Goal: Task Accomplishment & Management: Use online tool/utility

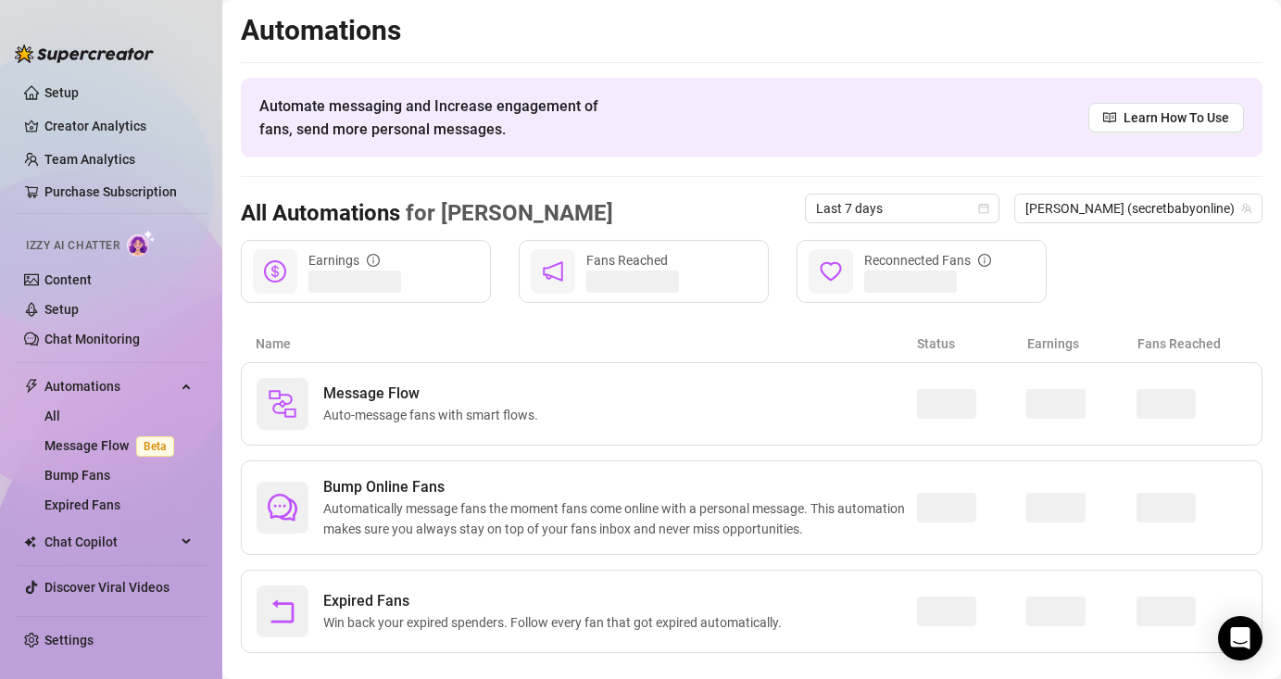
scroll to position [30, 0]
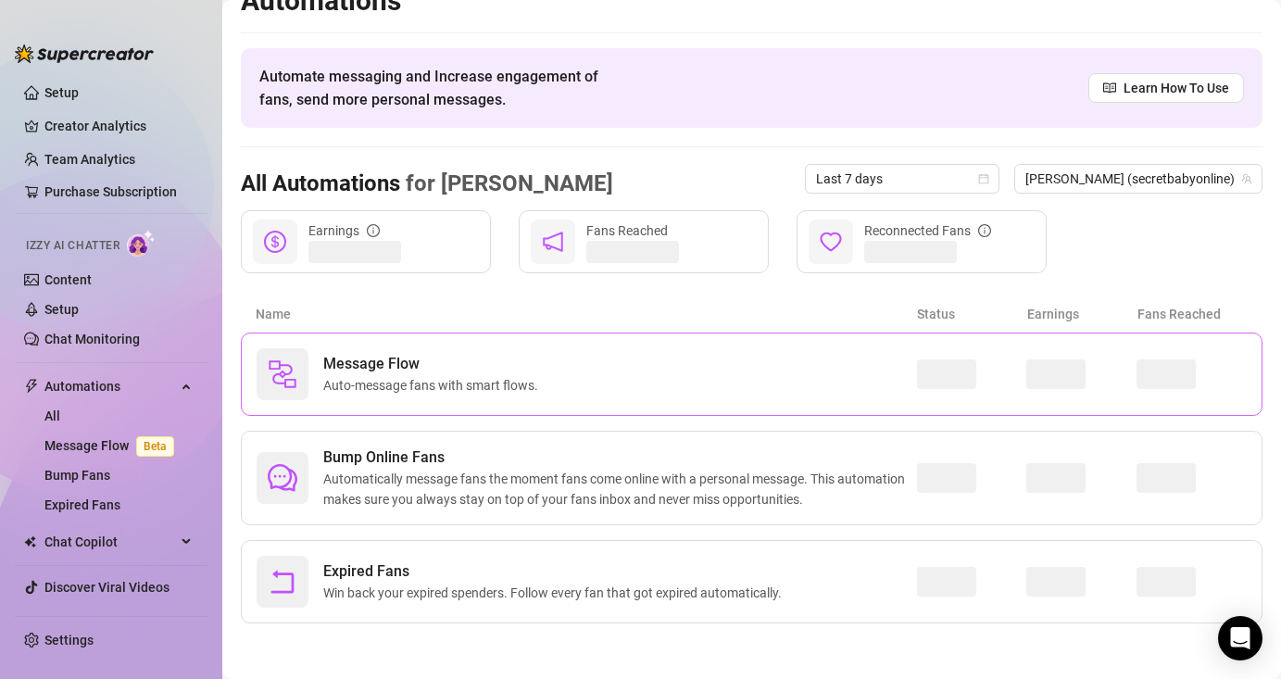
click at [551, 396] on div "Message Flow Auto-message fans with smart flows." at bounding box center [587, 374] width 660 height 52
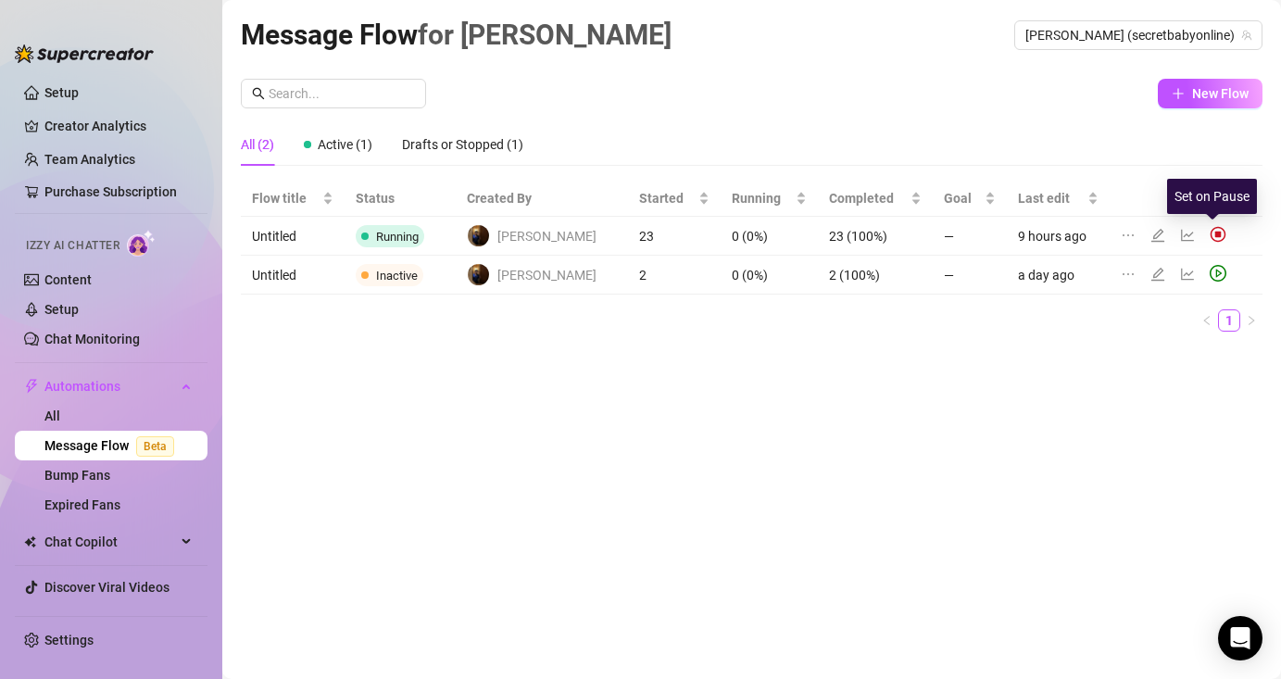
click at [1210, 233] on img at bounding box center [1218, 234] width 17 height 17
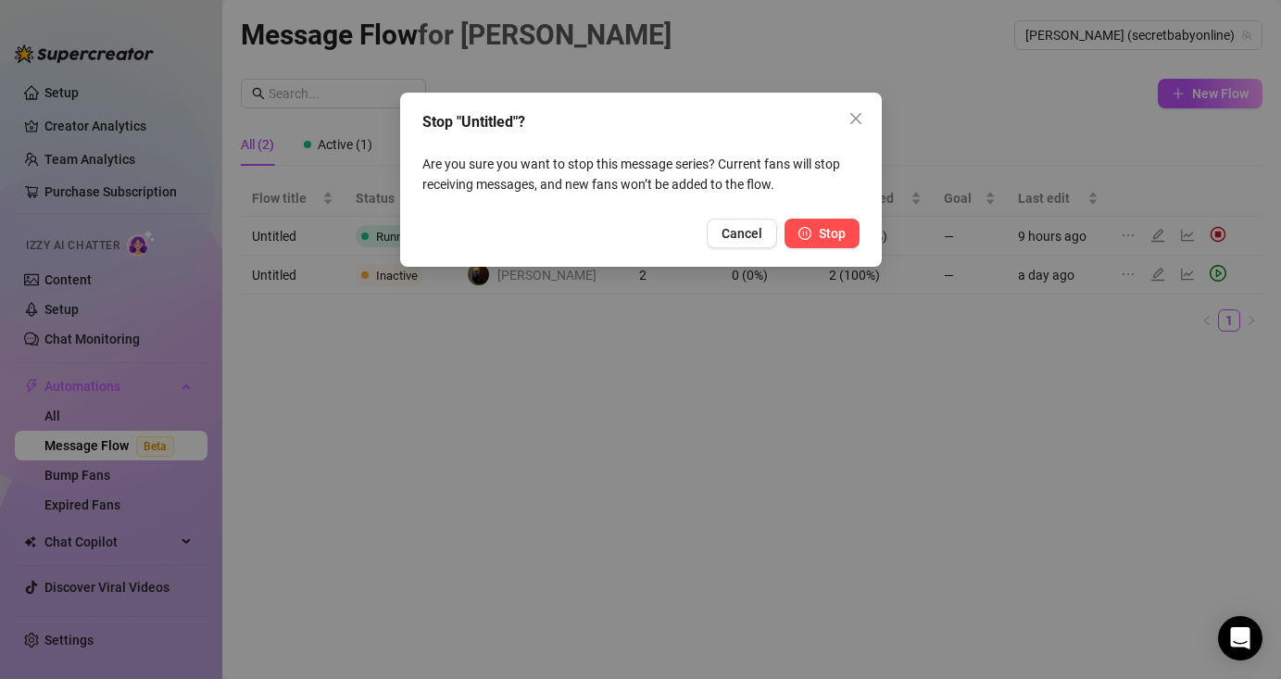
click at [849, 219] on button "Stop" at bounding box center [822, 234] width 75 height 30
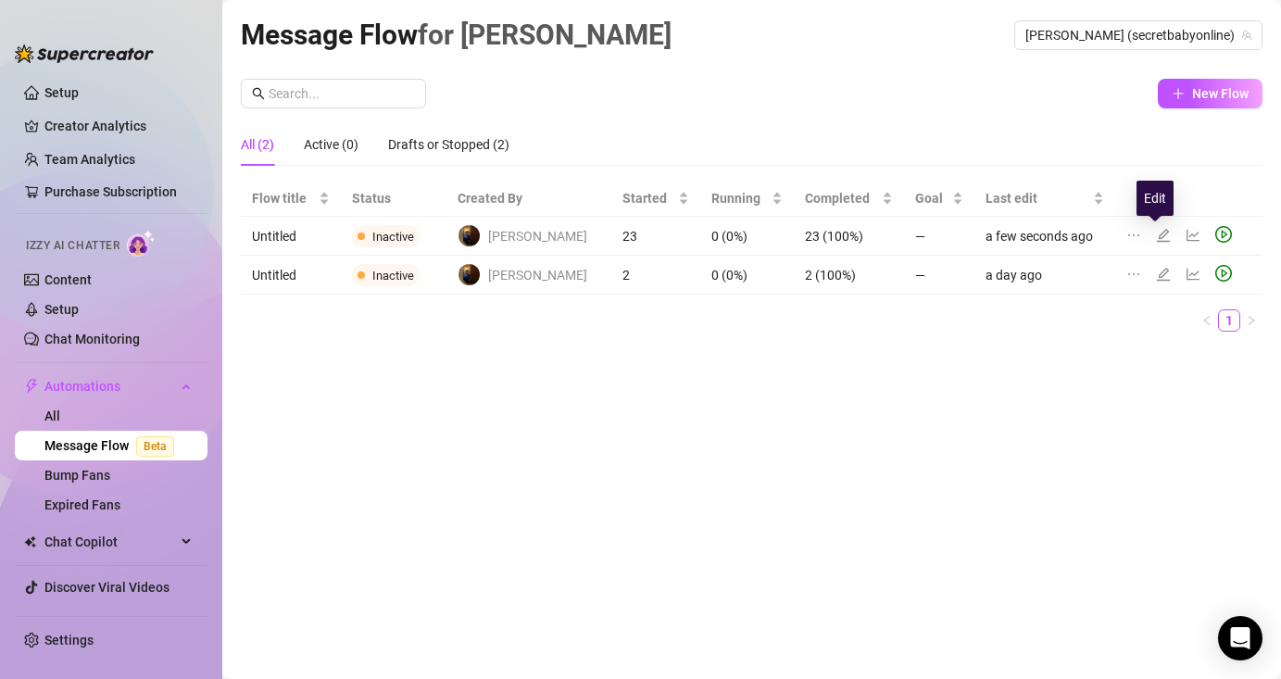
click at [1156, 233] on icon "edit" at bounding box center [1163, 235] width 15 height 15
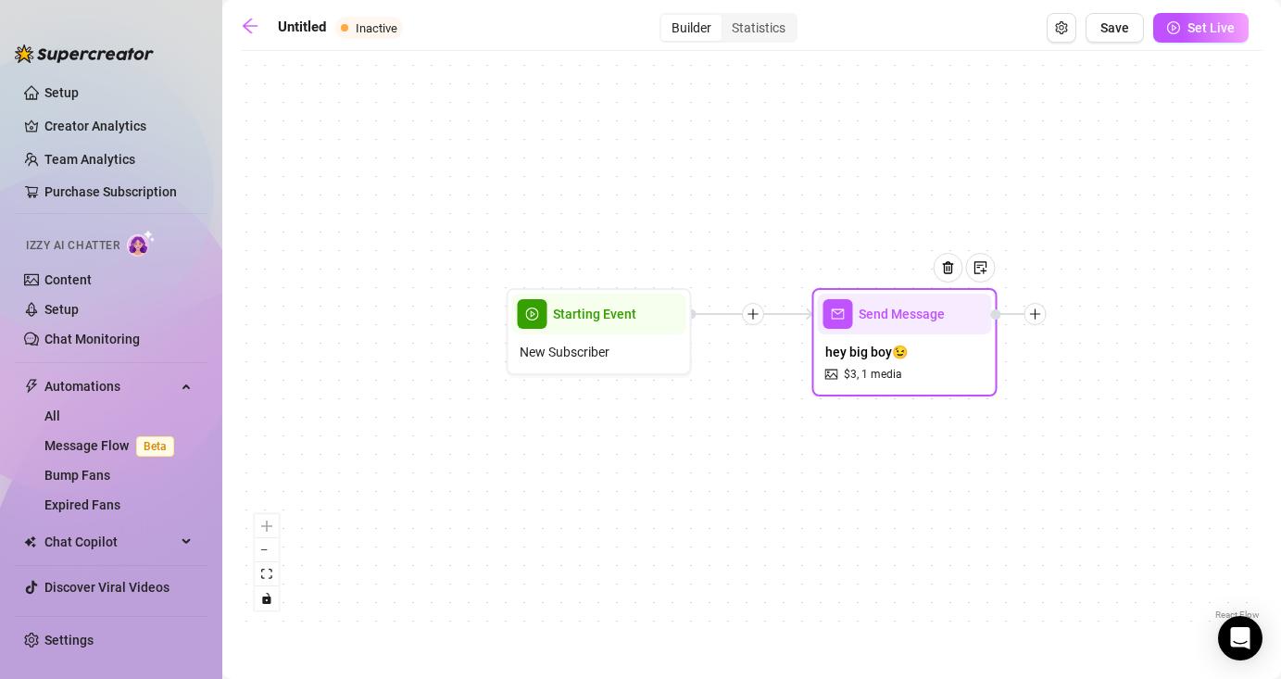
click at [869, 356] on span "hey big boy😉" at bounding box center [866, 352] width 82 height 20
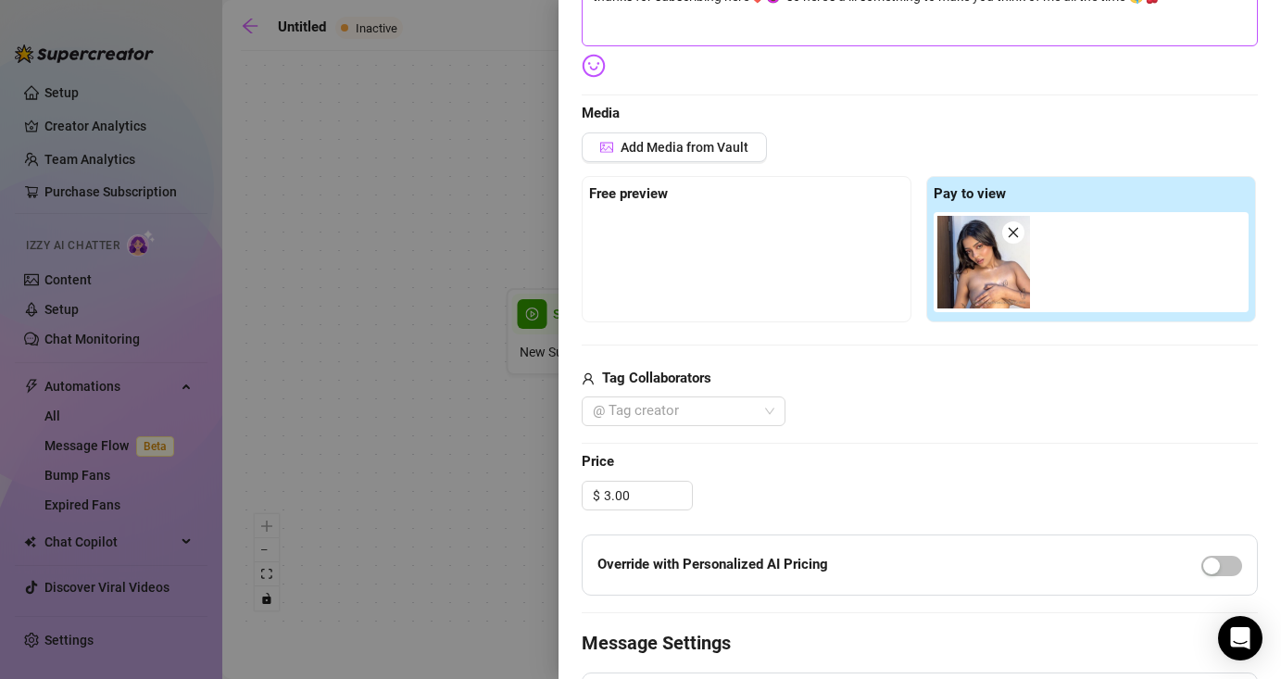
scroll to position [392, 0]
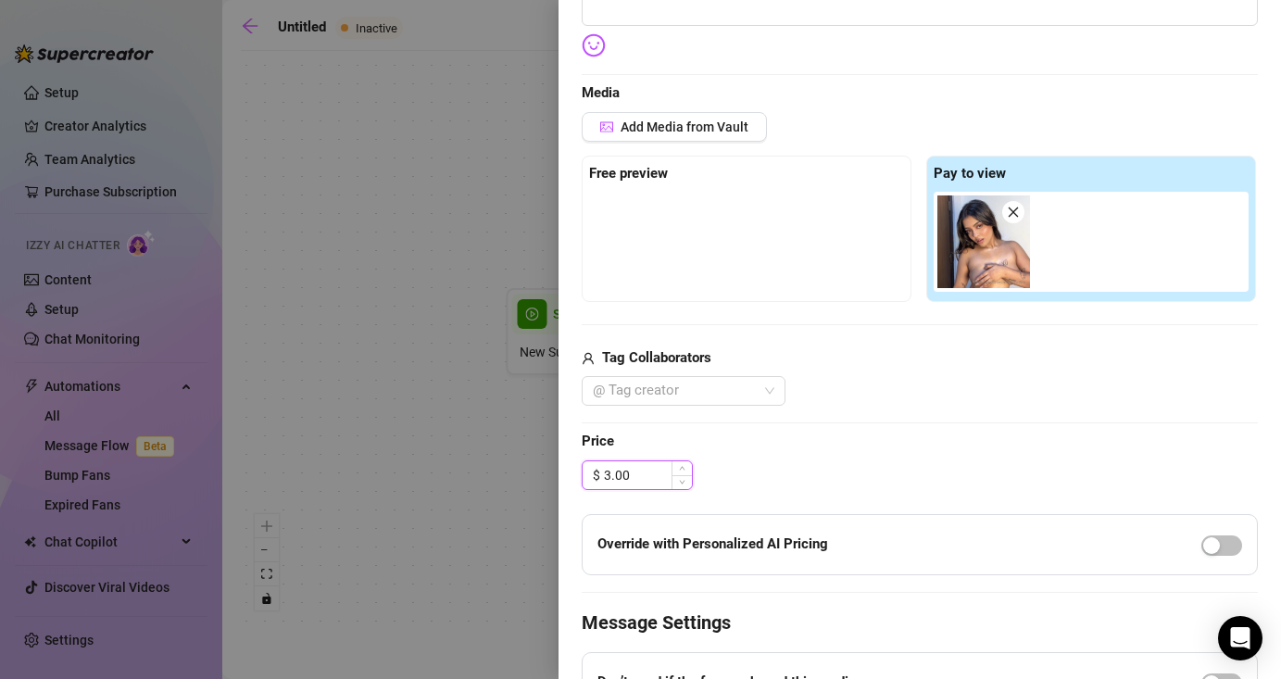
click at [659, 468] on input "3.00" at bounding box center [648, 475] width 88 height 28
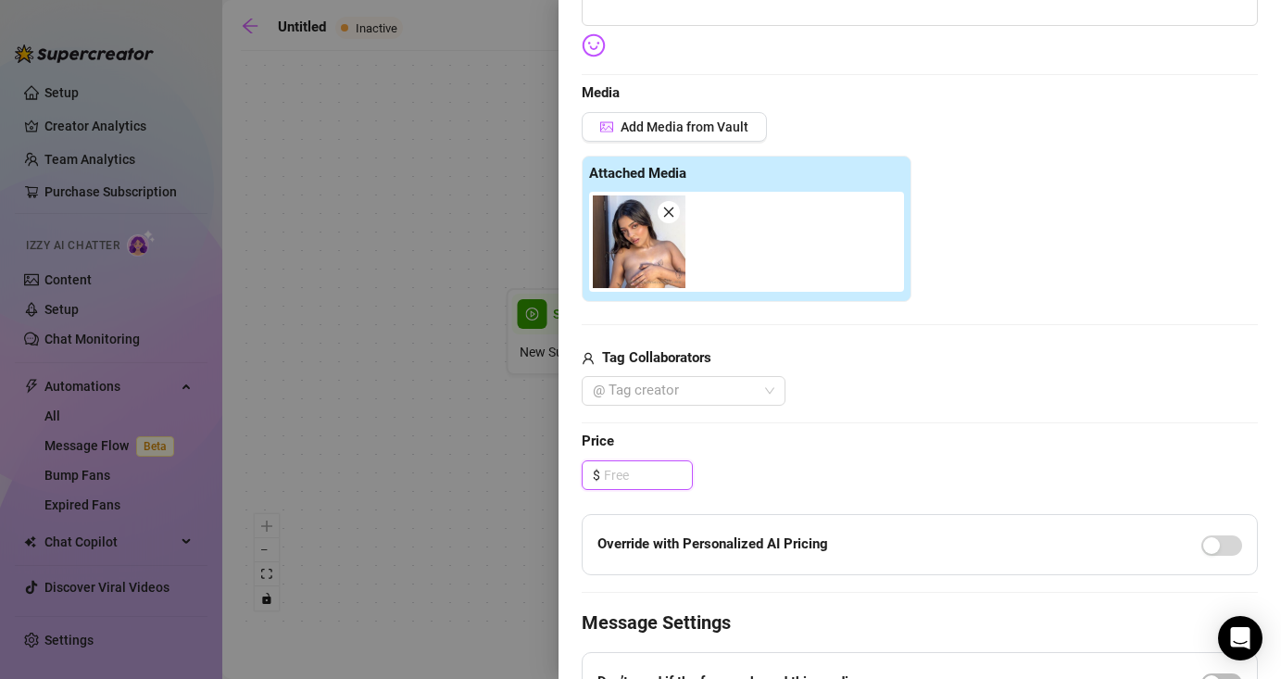
click at [671, 209] on icon "close" at bounding box center [669, 213] width 10 height 10
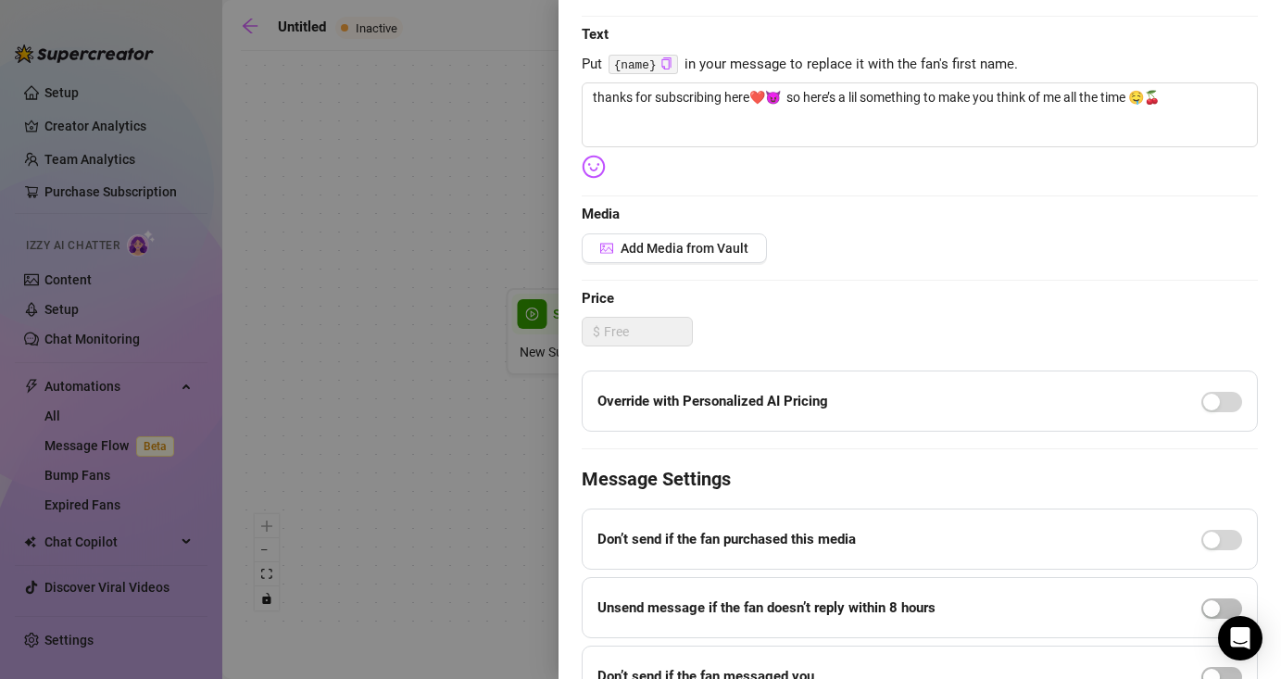
scroll to position [238, 0]
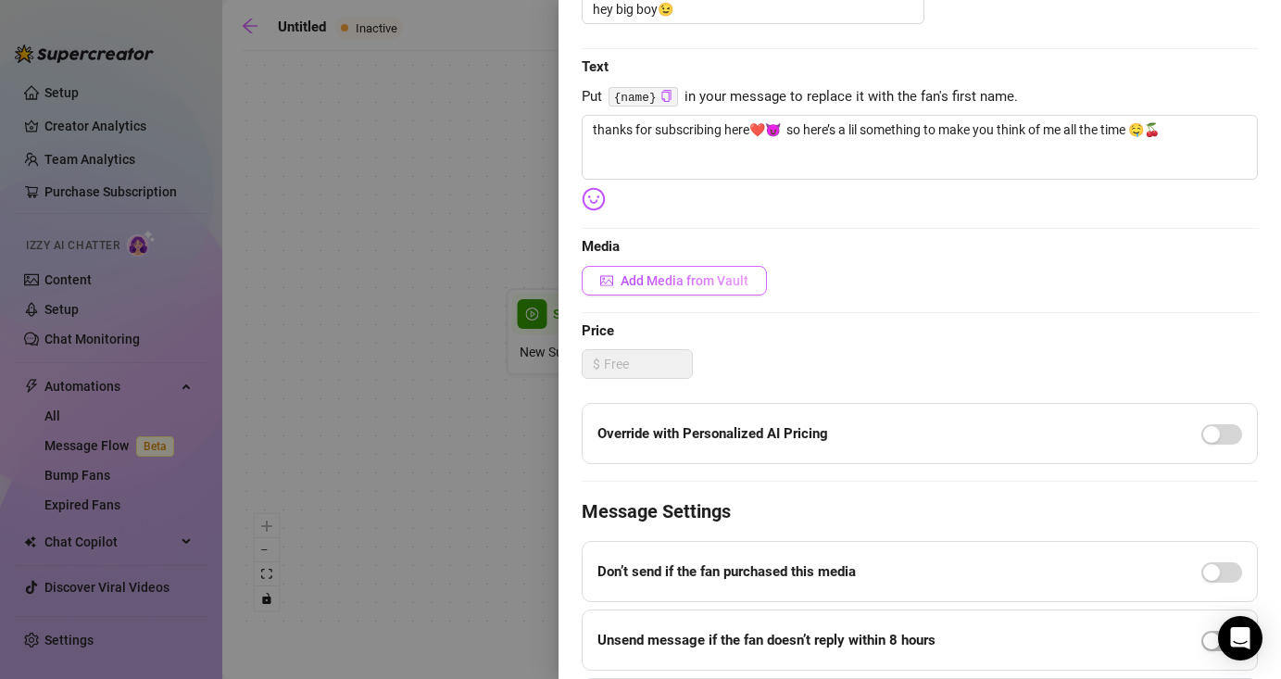
click at [702, 280] on span "Add Media from Vault" at bounding box center [685, 280] width 128 height 15
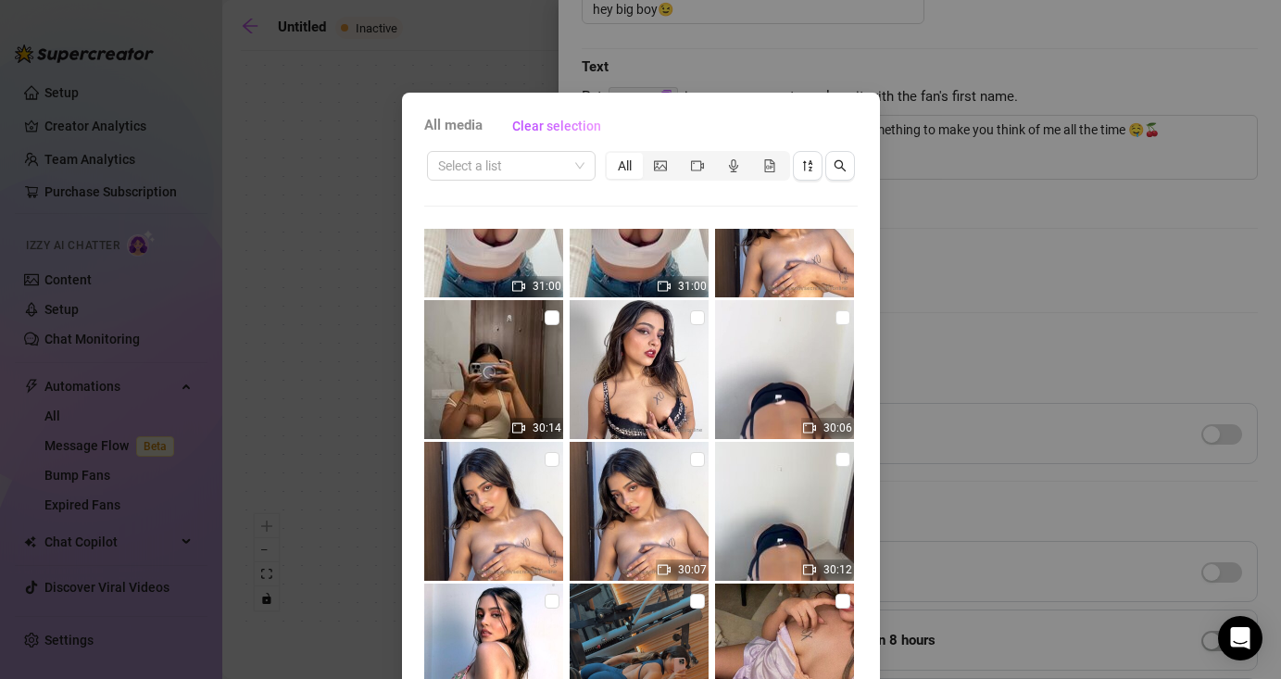
scroll to position [239, 0]
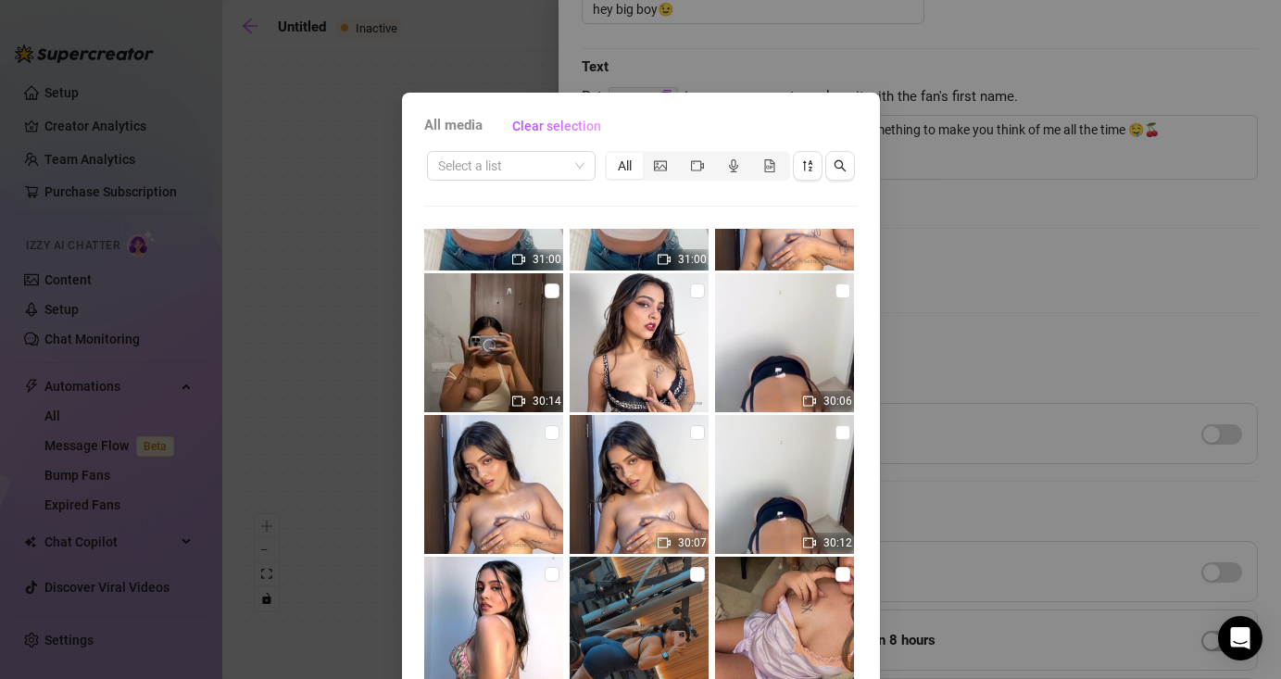
click at [233, 110] on div "All media Clear selection Select a list All 31:00 31:00 30:14 30:06 30:07 30:12…" at bounding box center [640, 339] width 1281 height 679
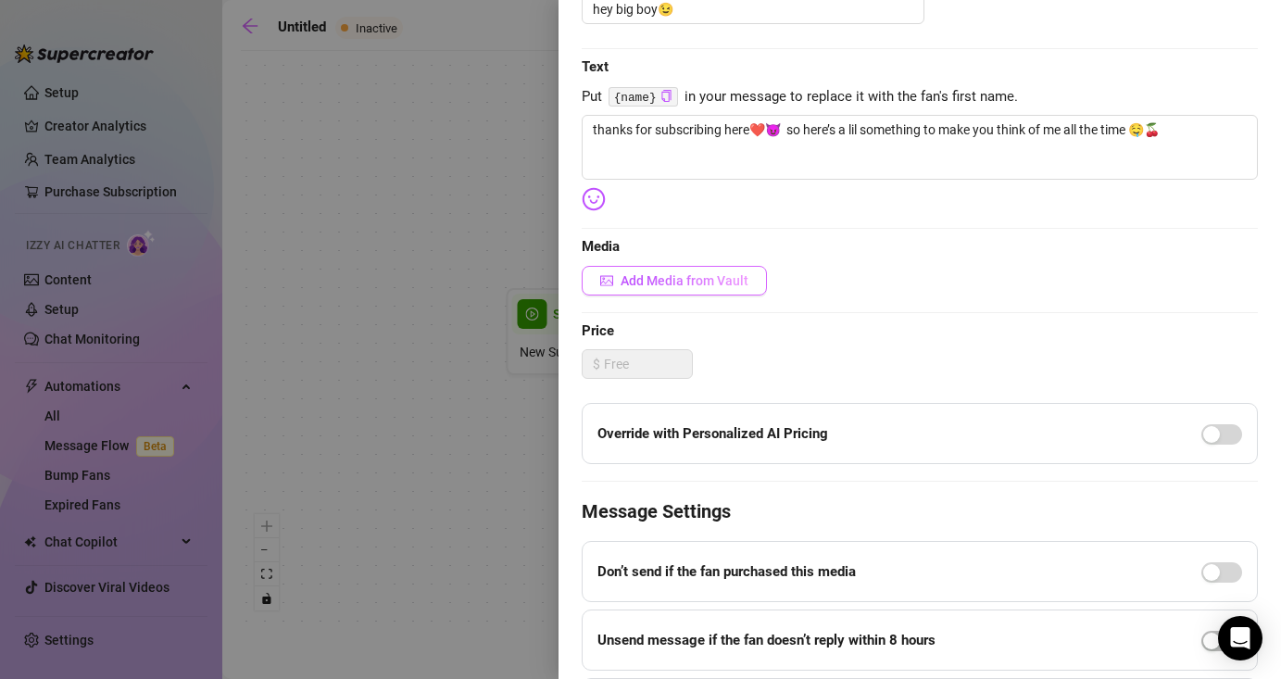
click at [623, 292] on button "Add Media from Vault" at bounding box center [674, 281] width 185 height 30
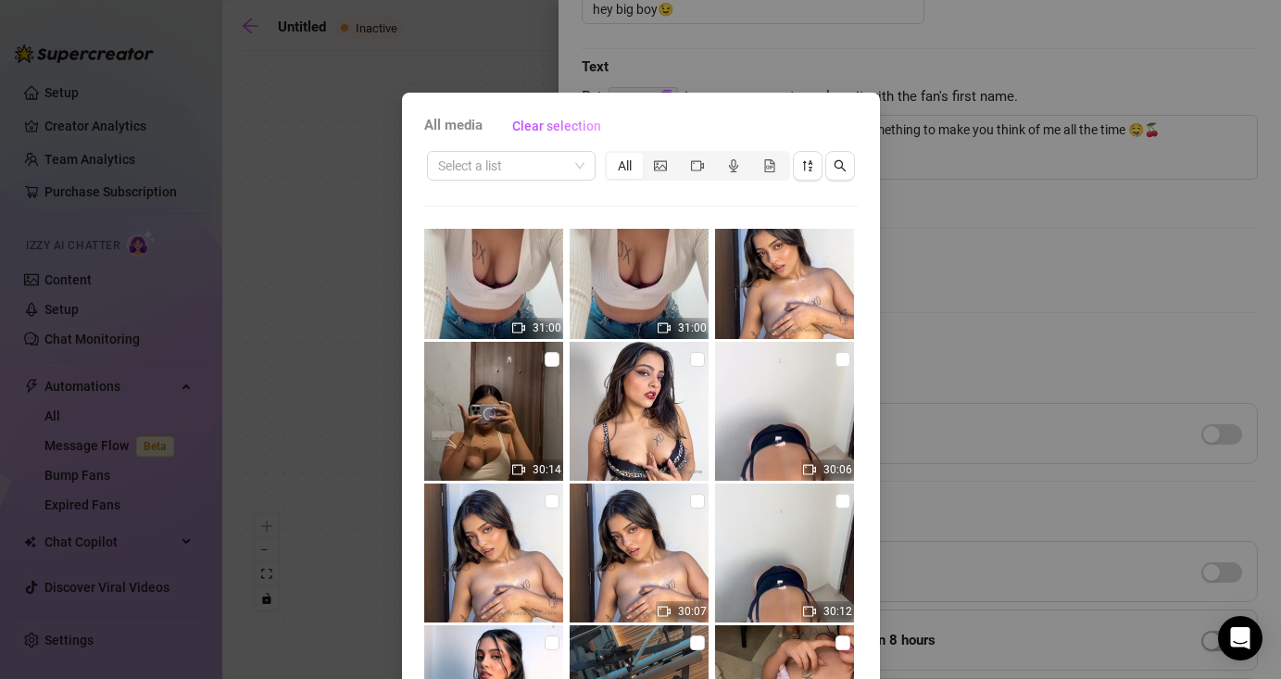
scroll to position [82, 0]
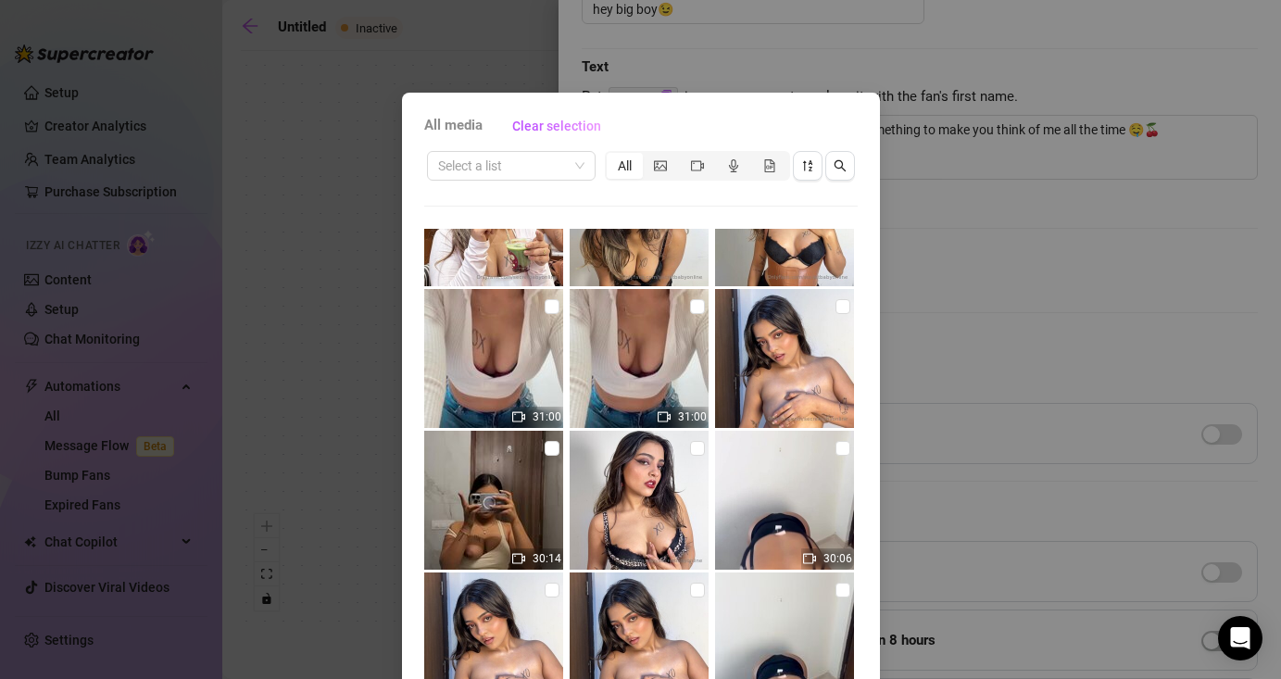
click at [665, 492] on img at bounding box center [639, 500] width 139 height 139
click at [657, 495] on img at bounding box center [639, 500] width 139 height 139
click at [700, 452] on input "checkbox" at bounding box center [697, 448] width 15 height 15
checkbox input "true"
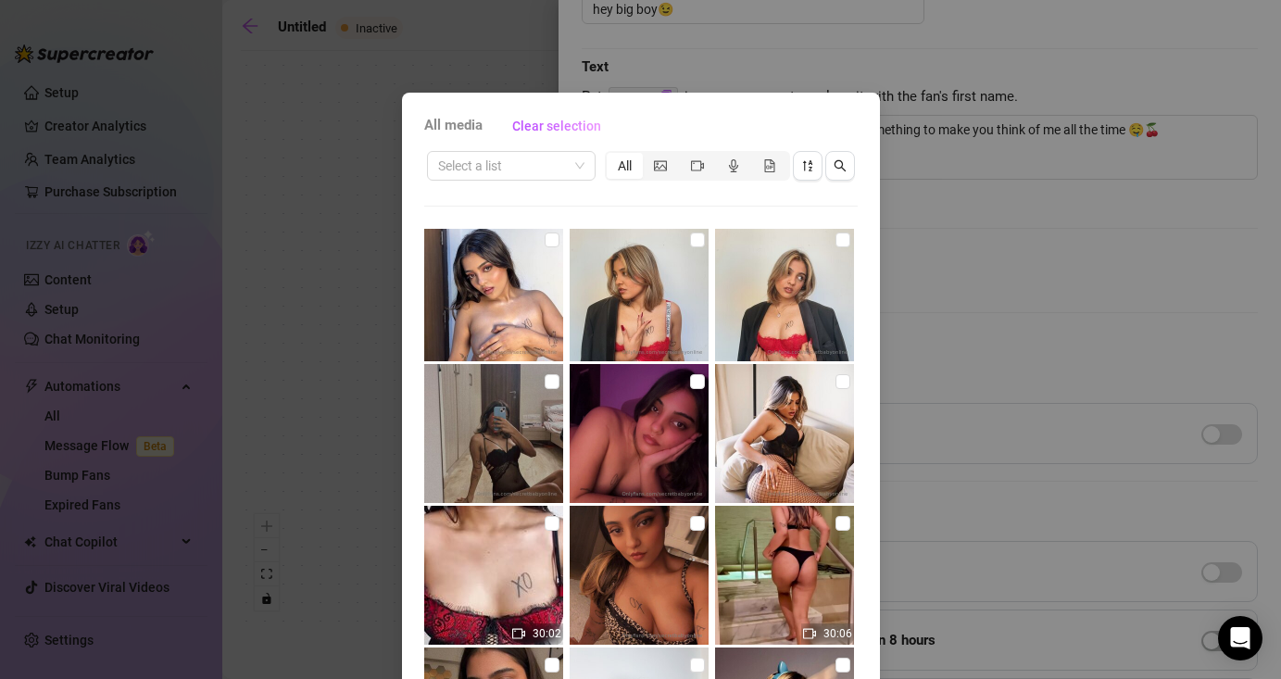
scroll to position [873, 0]
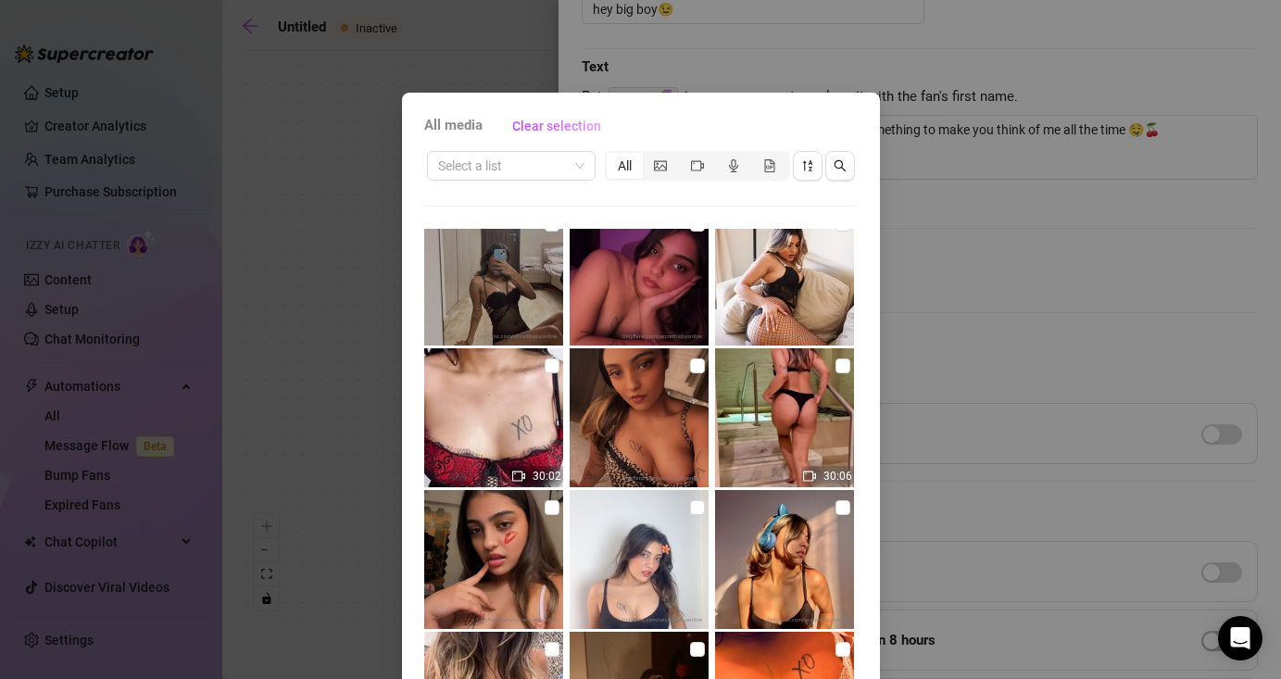
click at [952, 256] on div "All media Clear selection Select a list All 31:00 31:00 30:14 30:06 30:07 30:12…" at bounding box center [640, 339] width 1281 height 679
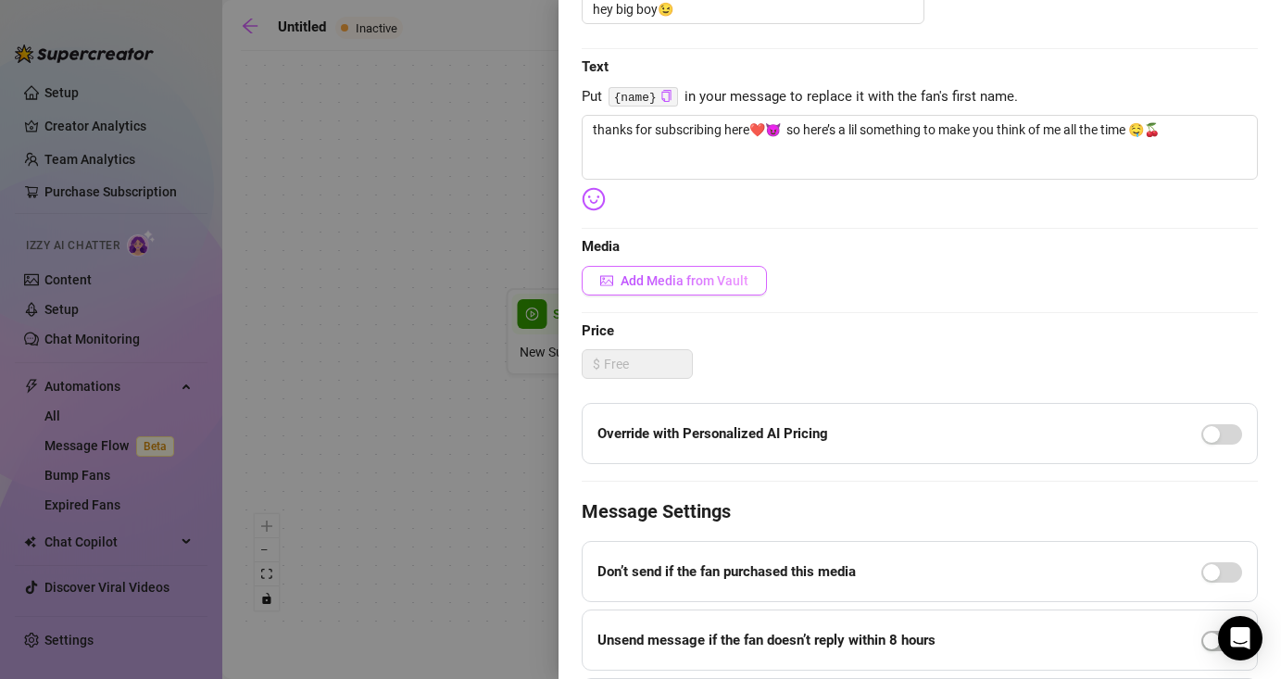
click at [682, 267] on button "Add Media from Vault" at bounding box center [674, 281] width 185 height 30
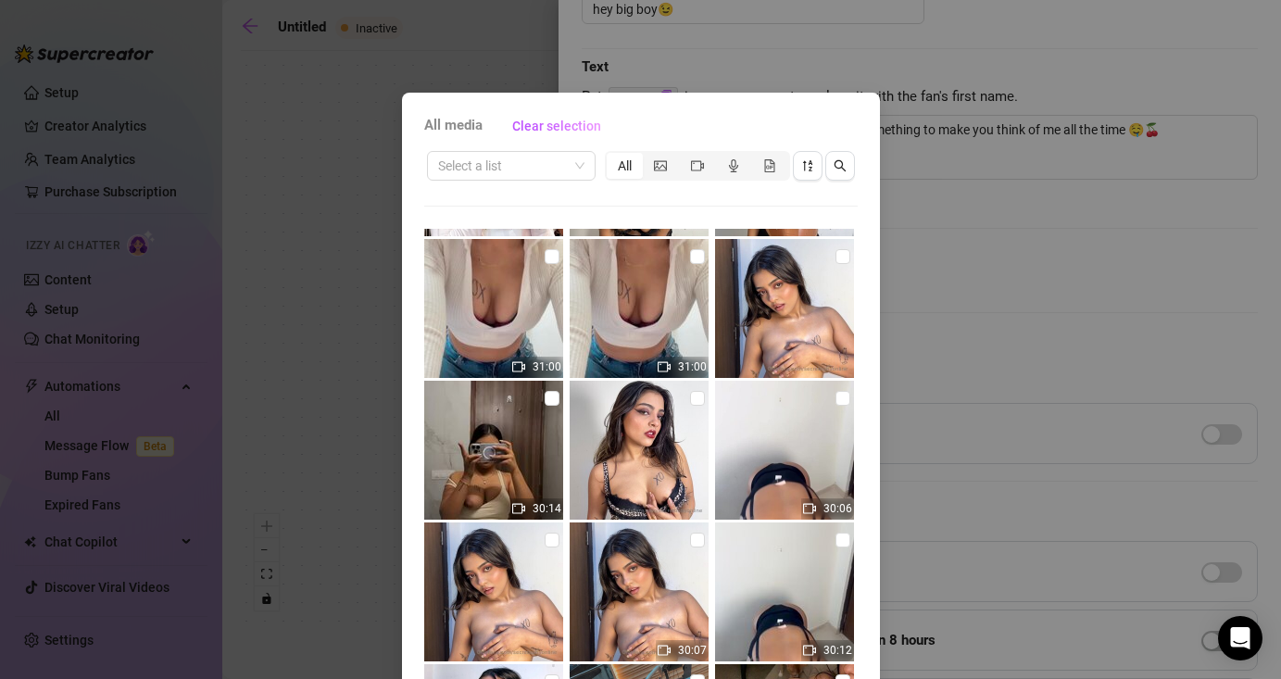
scroll to position [192, 0]
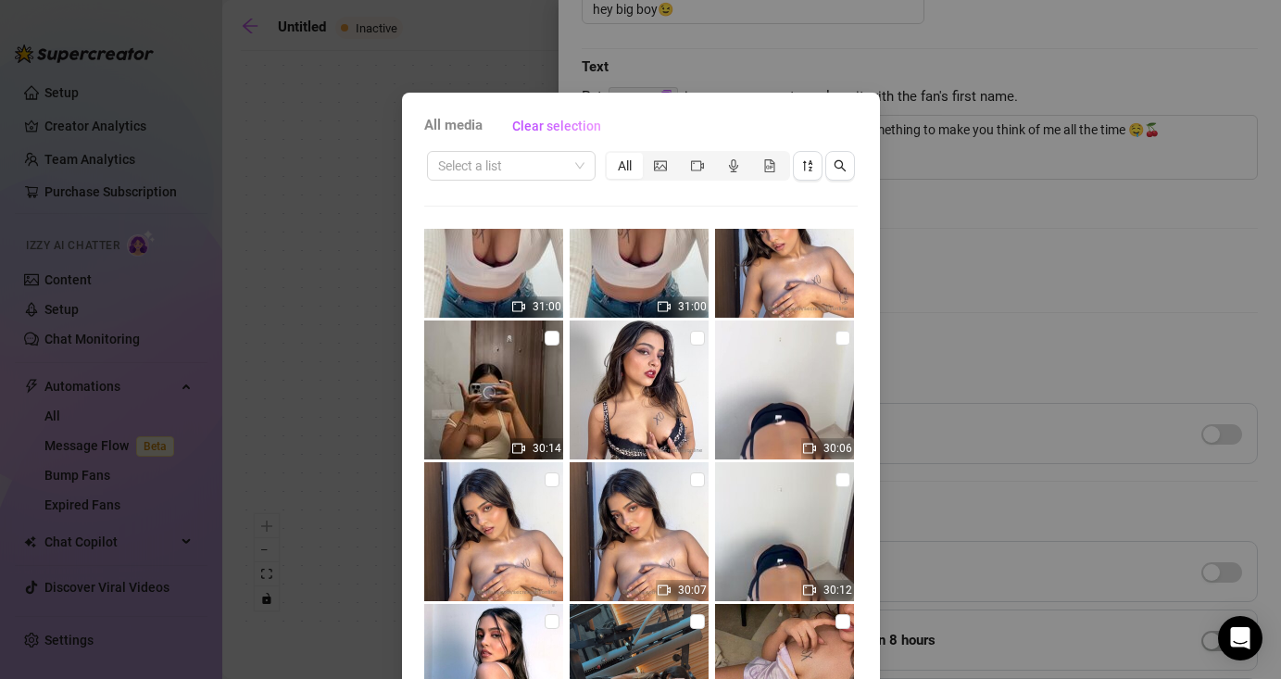
click at [685, 344] on img at bounding box center [639, 390] width 139 height 139
click at [698, 338] on input "checkbox" at bounding box center [697, 338] width 15 height 15
checkbox input "true"
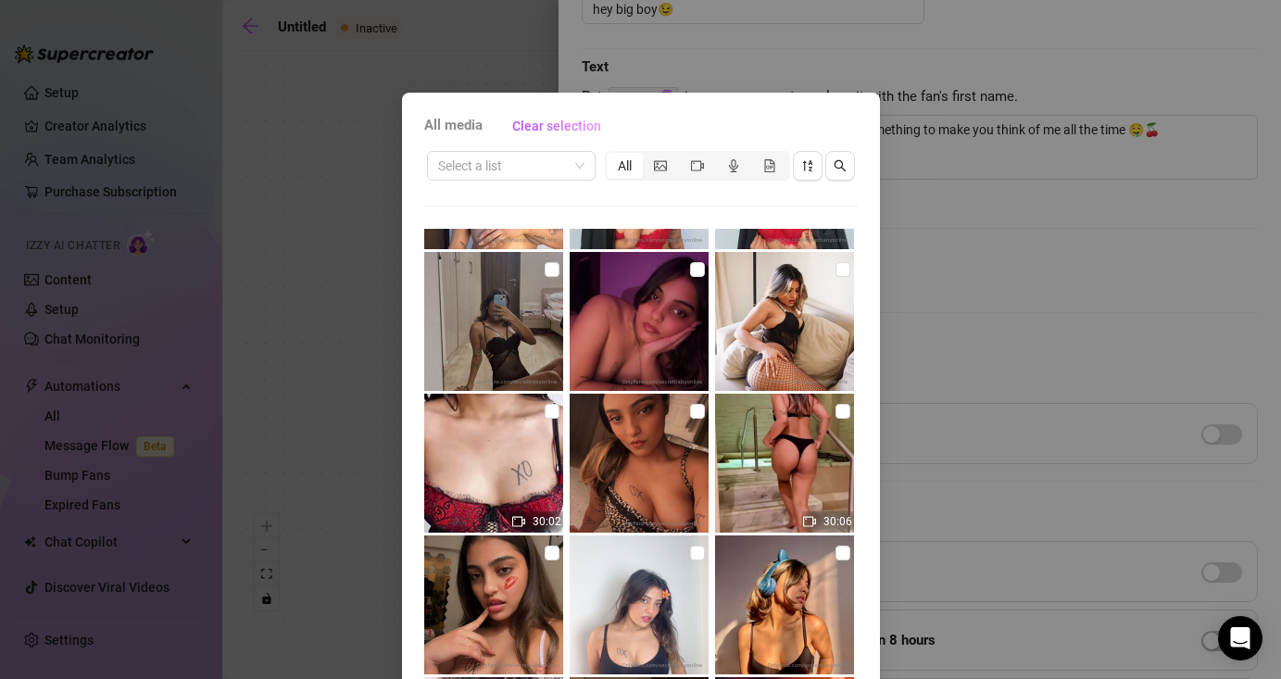
scroll to position [0, 0]
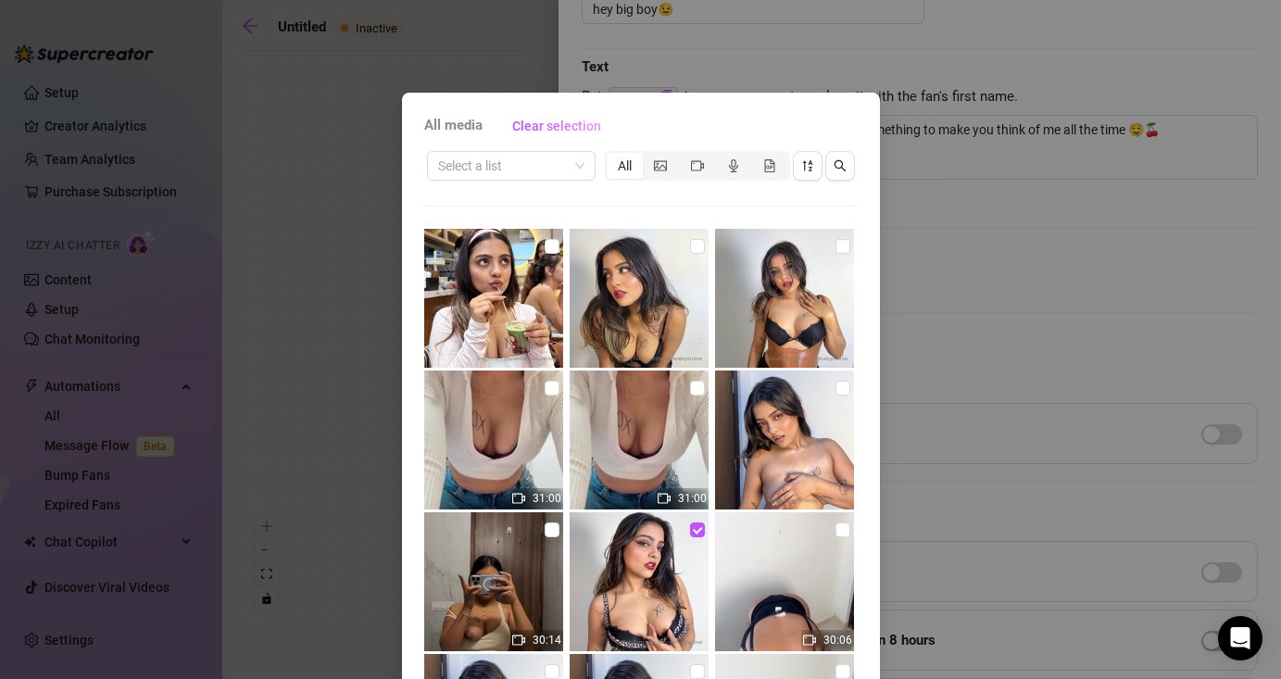
click at [594, 46] on div "All media Clear selection Select a list All 31:00 31:00 30:14 30:06 30:07 30:12…" at bounding box center [640, 339] width 1281 height 679
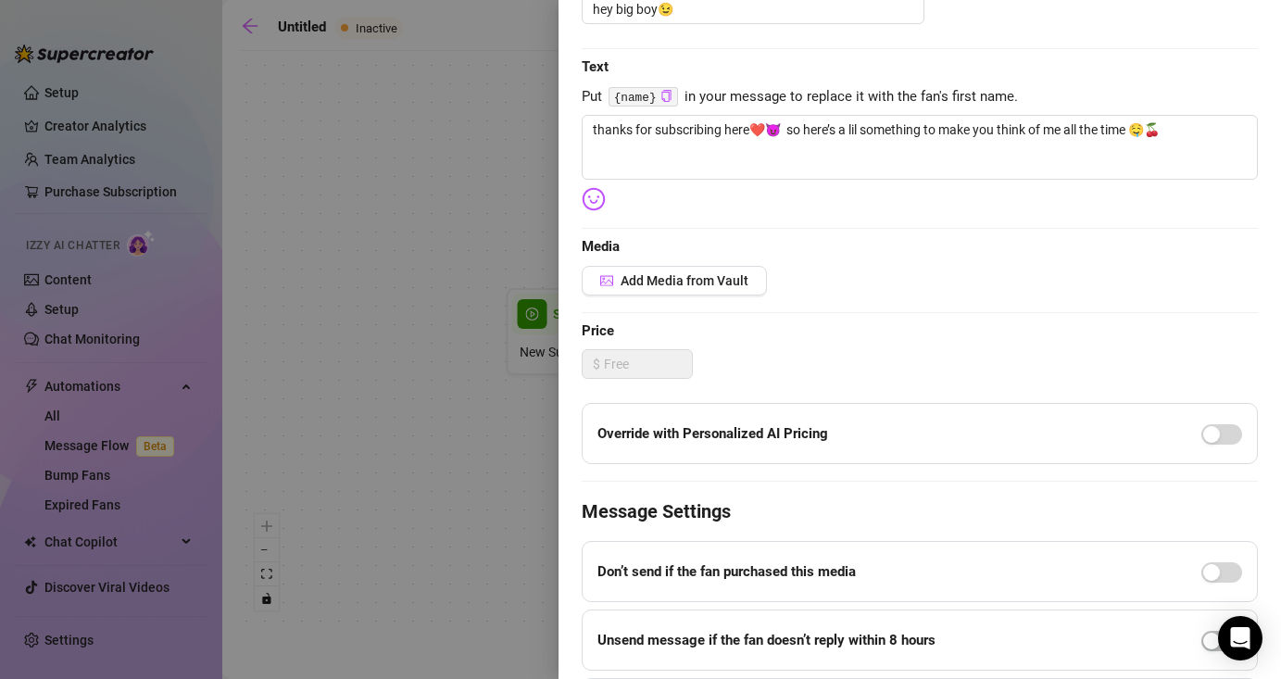
click at [425, 144] on div at bounding box center [640, 339] width 1281 height 679
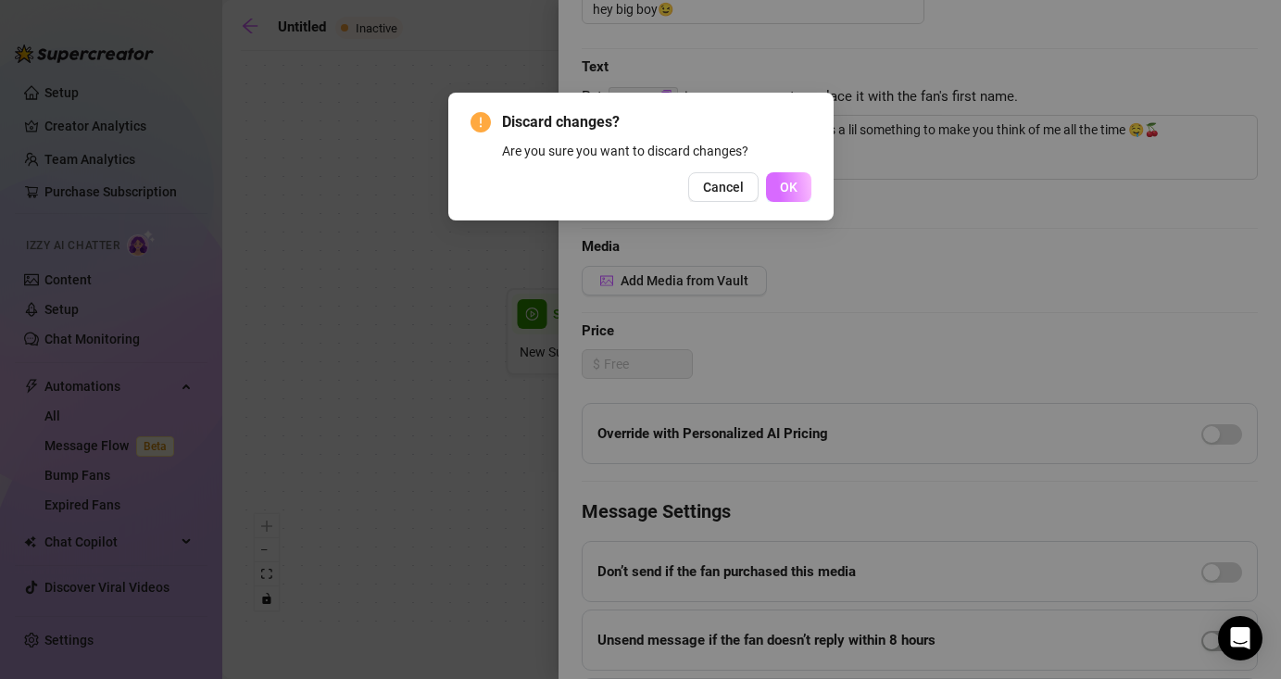
click at [792, 182] on span "OK" at bounding box center [789, 187] width 18 height 15
